Goal: Information Seeking & Learning: Learn about a topic

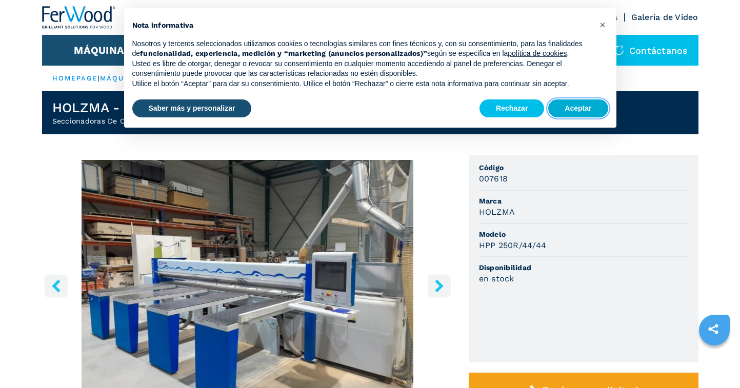
click at [572, 112] on button "Aceptar" at bounding box center [577, 108] width 59 height 18
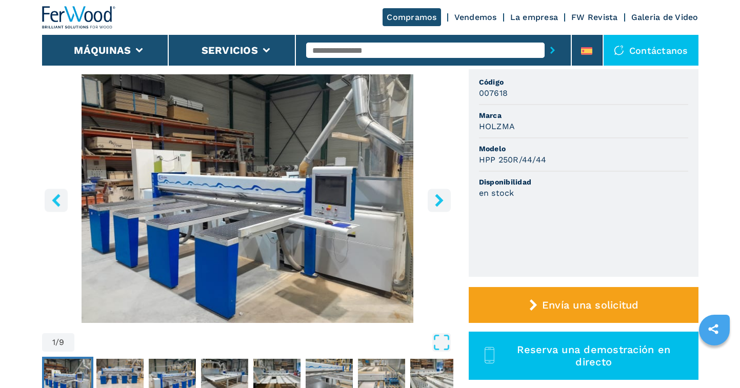
scroll to position [98, 0]
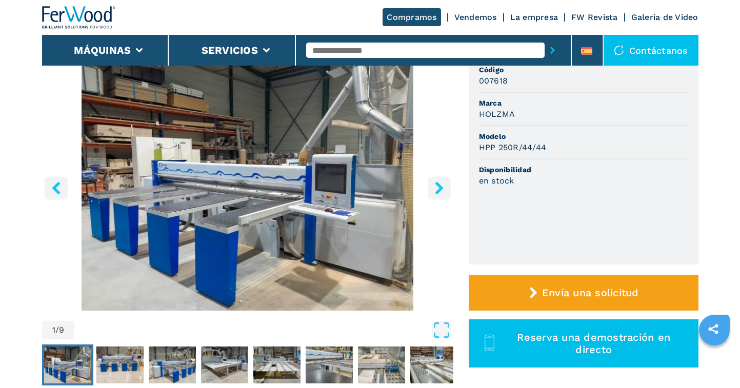
click at [438, 187] on icon "right-button" at bounding box center [439, 188] width 13 height 13
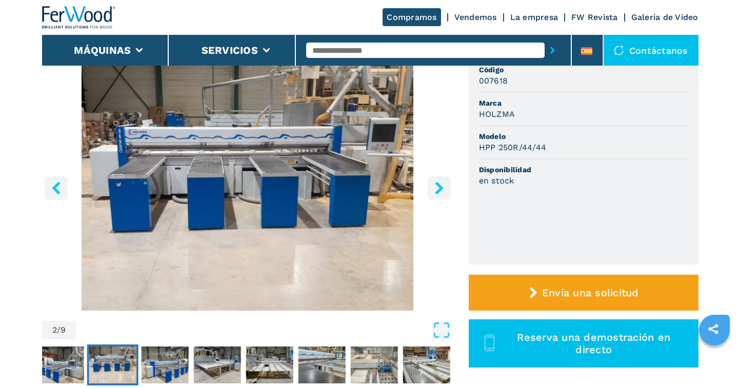
click at [438, 187] on icon "right-button" at bounding box center [439, 188] width 13 height 13
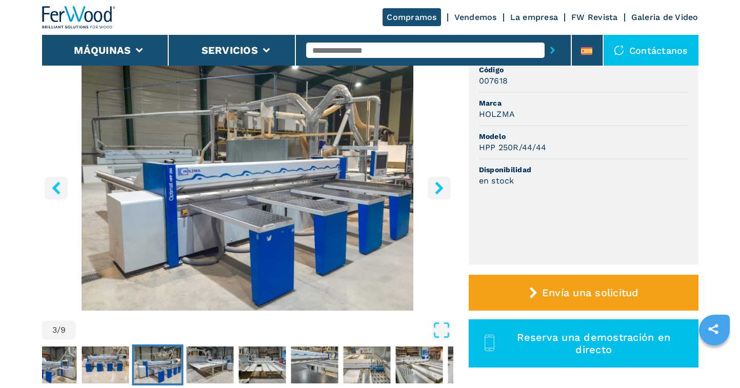
click at [438, 187] on icon "right-button" at bounding box center [439, 188] width 13 height 13
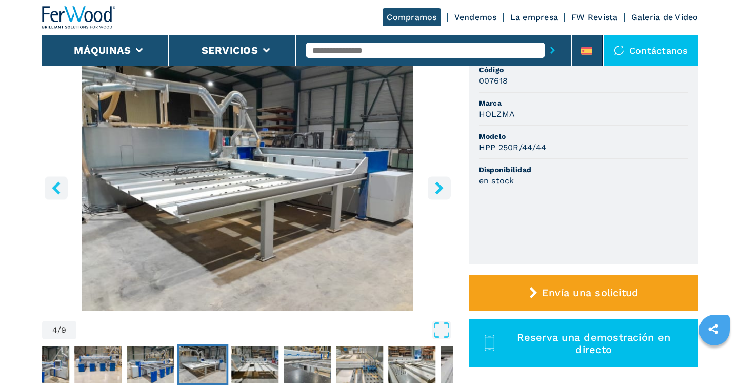
click at [438, 187] on icon "right-button" at bounding box center [439, 188] width 13 height 13
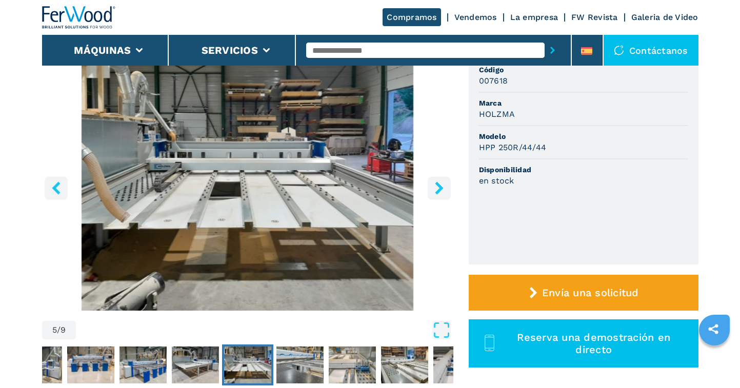
click at [438, 187] on icon "right-button" at bounding box center [439, 188] width 8 height 13
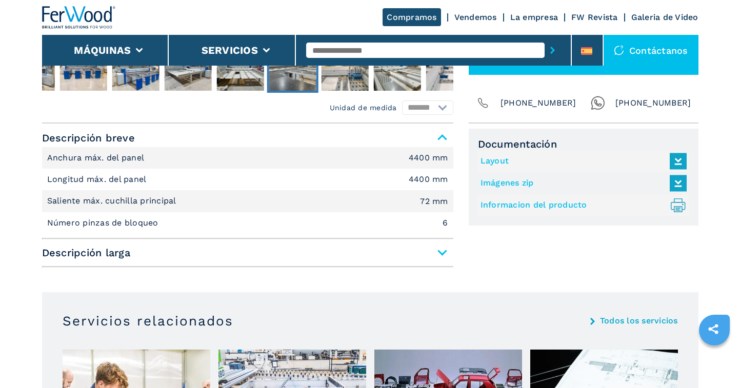
scroll to position [454, 0]
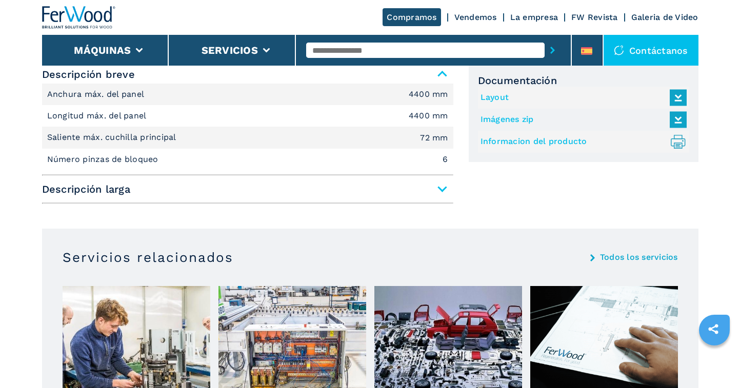
click at [442, 189] on span "Descripción larga" at bounding box center [247, 189] width 411 height 18
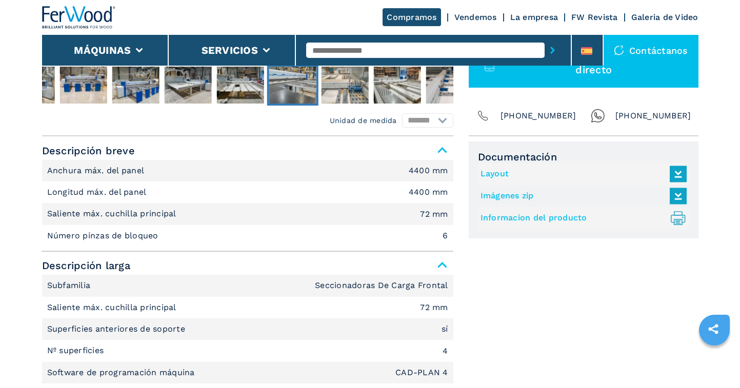
scroll to position [324, 0]
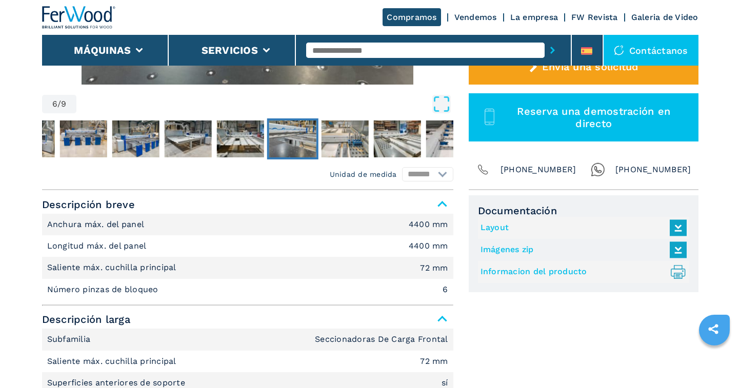
click at [495, 225] on link "Layout" at bounding box center [580, 227] width 201 height 17
